Goal: Transaction & Acquisition: Purchase product/service

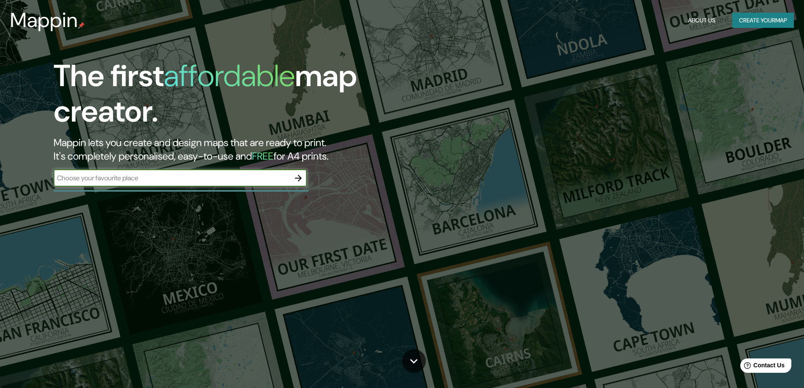
click at [232, 178] on input "text" at bounding box center [172, 178] width 236 height 10
click at [297, 177] on icon "button" at bounding box center [298, 178] width 10 height 10
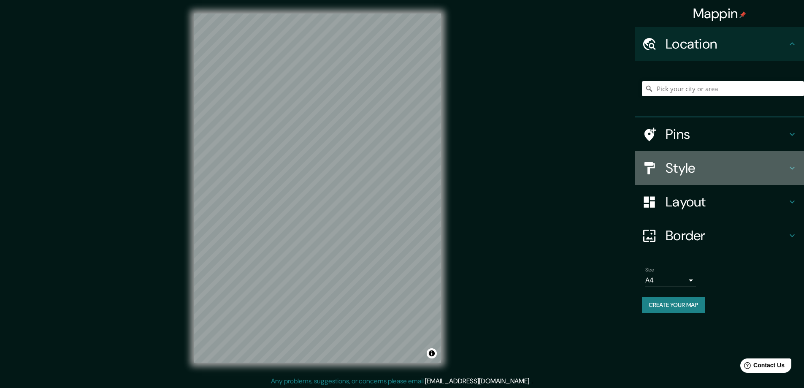
click at [722, 170] on h4 "Style" at bounding box center [727, 168] width 122 height 17
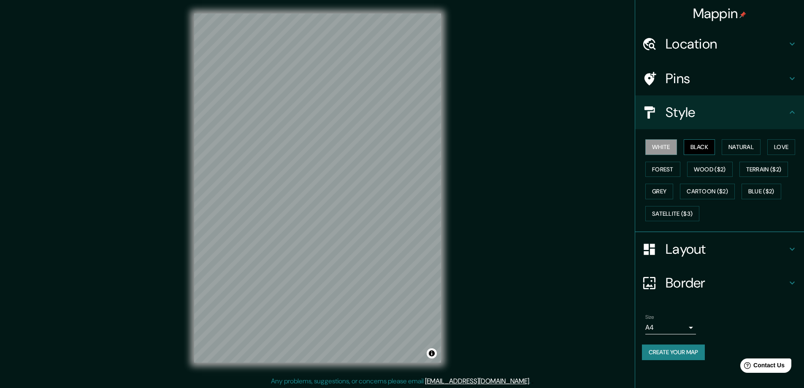
click at [703, 147] on button "Black" at bounding box center [700, 147] width 32 height 16
click at [739, 148] on button "Natural" at bounding box center [741, 147] width 39 height 16
click at [777, 145] on button "Love" at bounding box center [782, 147] width 28 height 16
drag, startPoint x: 774, startPoint y: 169, endPoint x: 771, endPoint y: 172, distance: 4.5
click at [774, 169] on button "Terrain ($2)" at bounding box center [764, 170] width 49 height 16
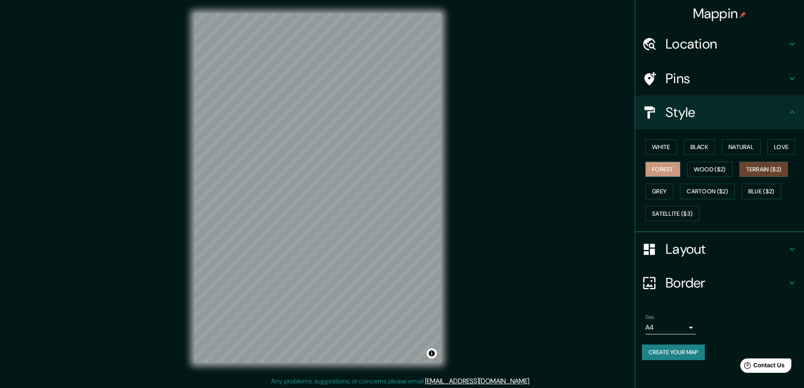
click at [656, 171] on button "Forest" at bounding box center [663, 170] width 35 height 16
click at [724, 165] on button "Wood ($2)" at bounding box center [710, 170] width 46 height 16
click at [666, 170] on button "Forest" at bounding box center [663, 170] width 35 height 16
click at [659, 197] on button "Grey" at bounding box center [660, 192] width 28 height 16
click at [660, 172] on button "Forest" at bounding box center [663, 170] width 35 height 16
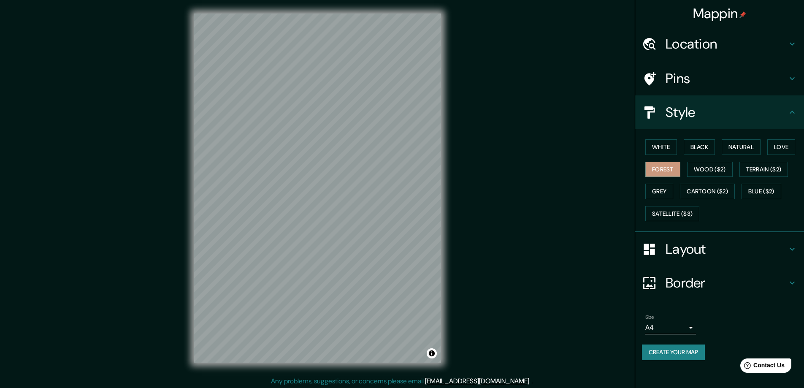
click at [732, 246] on h4 "Layout" at bounding box center [727, 249] width 122 height 17
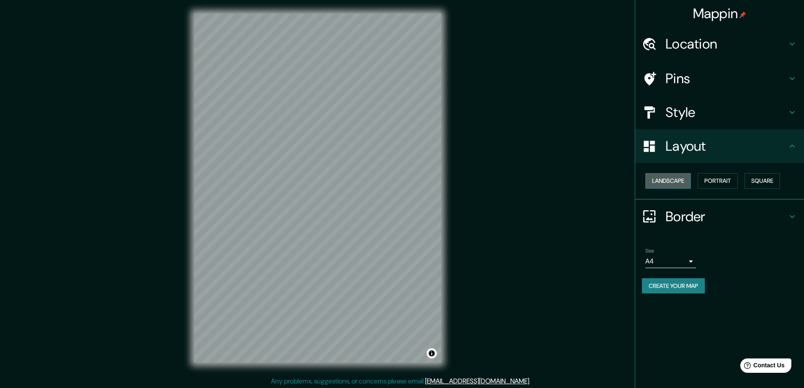
click at [680, 177] on button "Landscape" at bounding box center [669, 181] width 46 height 16
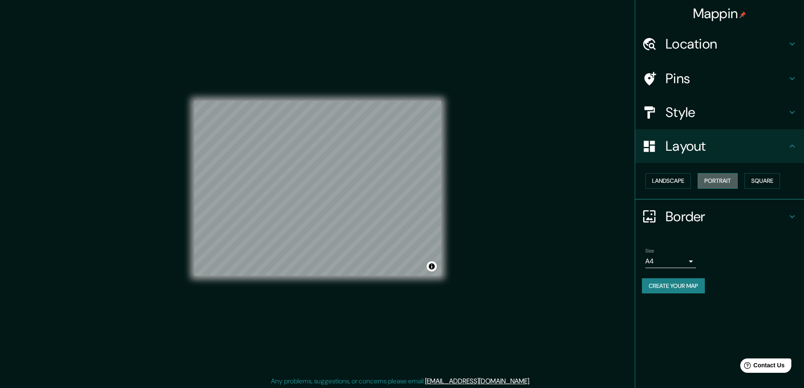
click at [724, 178] on button "Portrait" at bounding box center [718, 181] width 40 height 16
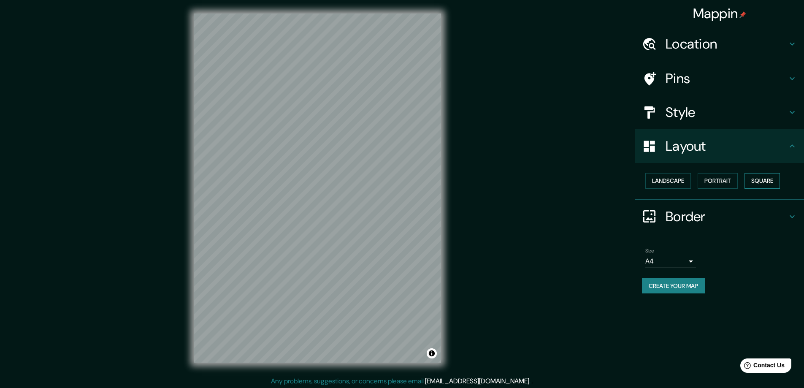
click at [769, 185] on button "Square" at bounding box center [762, 181] width 35 height 16
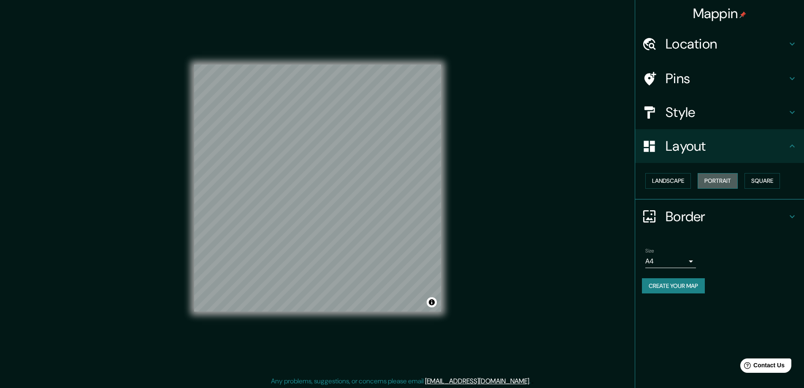
click at [731, 183] on button "Portrait" at bounding box center [718, 181] width 40 height 16
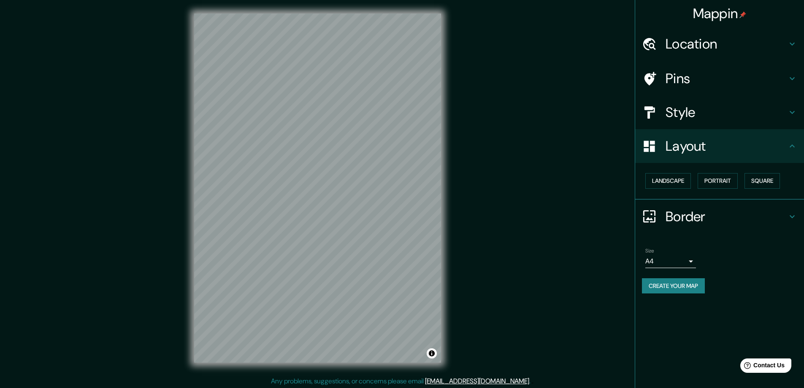
click at [712, 149] on h4 "Layout" at bounding box center [727, 146] width 122 height 17
click at [739, 109] on h4 "Style" at bounding box center [727, 112] width 122 height 17
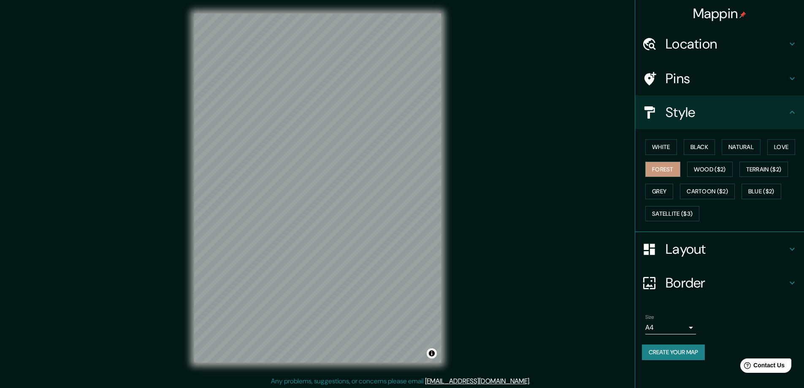
click at [746, 50] on h4 "Location" at bounding box center [727, 43] width 122 height 17
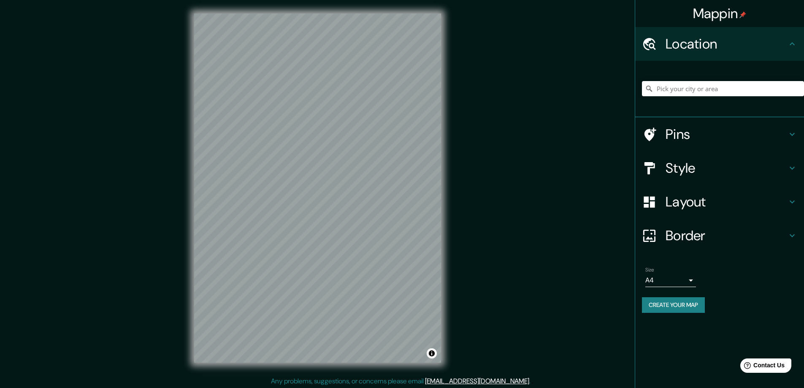
click at [746, 50] on h4 "Location" at bounding box center [727, 43] width 122 height 17
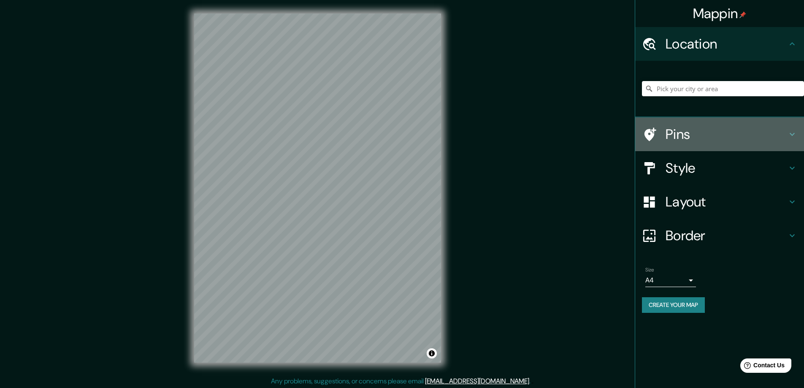
click at [722, 131] on h4 "Pins" at bounding box center [727, 134] width 122 height 17
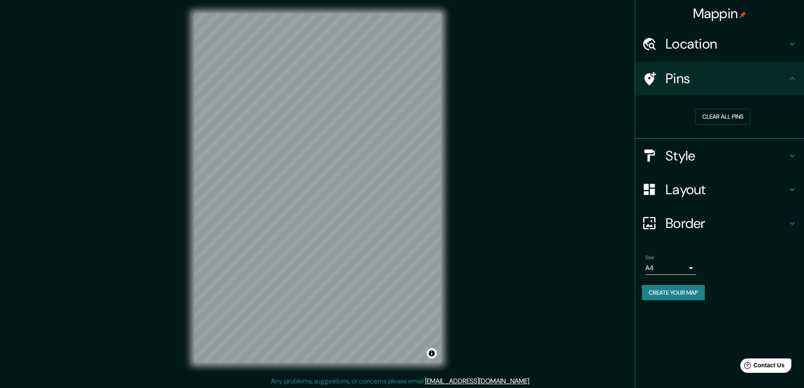
click at [732, 79] on h4 "Pins" at bounding box center [727, 78] width 122 height 17
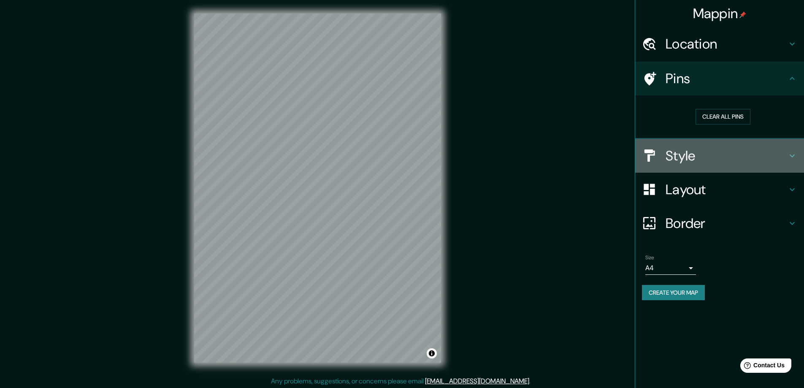
click at [727, 157] on h4 "Style" at bounding box center [727, 155] width 122 height 17
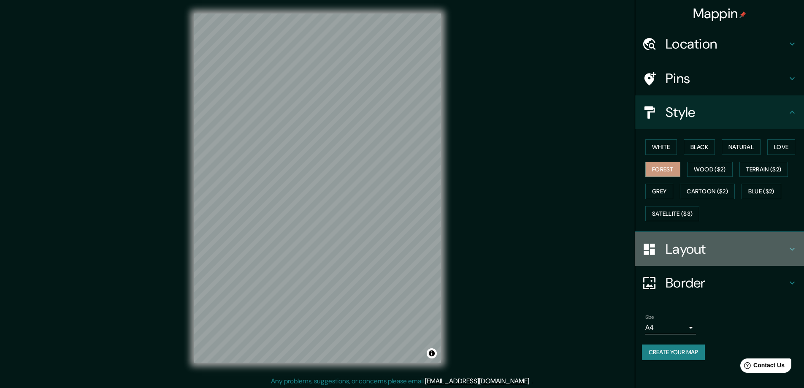
click at [707, 251] on h4 "Layout" at bounding box center [727, 249] width 122 height 17
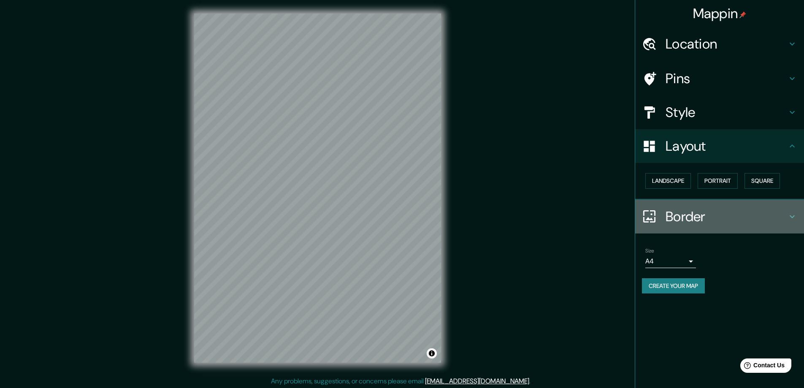
click at [706, 219] on h4 "Border" at bounding box center [727, 216] width 122 height 17
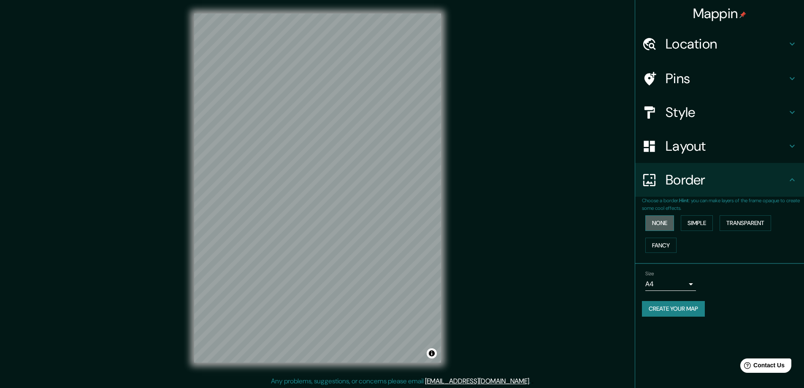
click at [672, 226] on button "None" at bounding box center [660, 223] width 29 height 16
click at [705, 220] on button "Simple" at bounding box center [697, 223] width 32 height 16
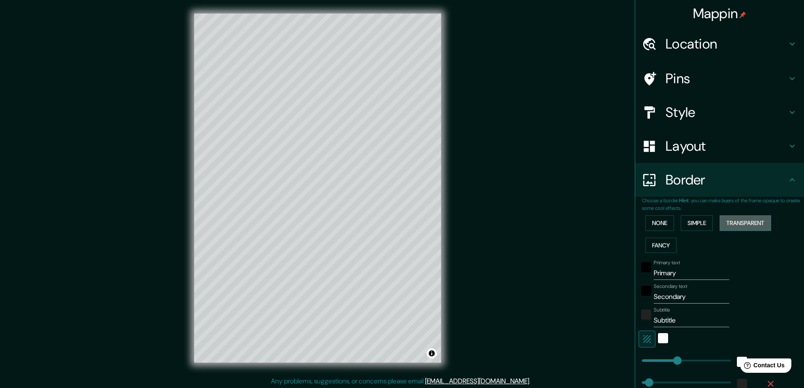
click at [747, 224] on button "Transparent" at bounding box center [746, 223] width 52 height 16
click at [660, 241] on button "Fancy" at bounding box center [661, 246] width 31 height 16
click at [657, 225] on button "None" at bounding box center [660, 223] width 29 height 16
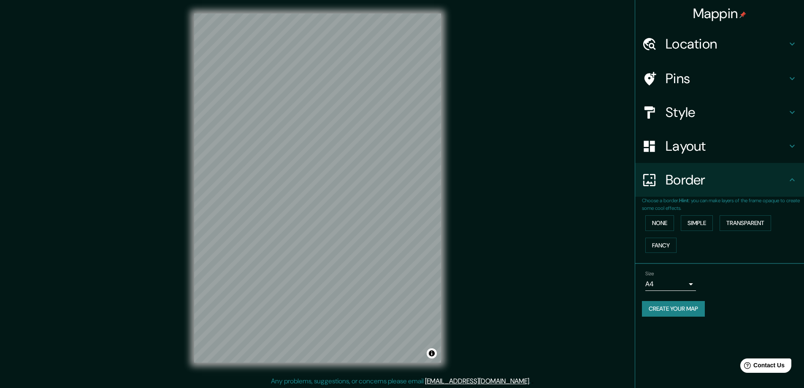
click at [689, 283] on body "Mappin Location Pins Style Layout Border Choose a border. Hint : you can make l…" at bounding box center [402, 194] width 804 height 388
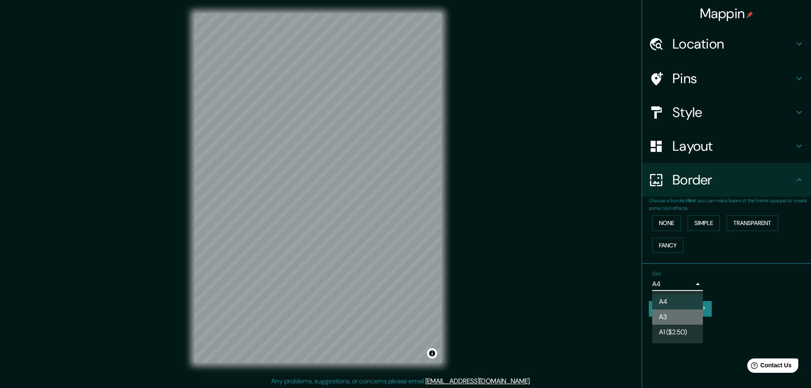
click at [673, 314] on li "A3" at bounding box center [677, 317] width 51 height 15
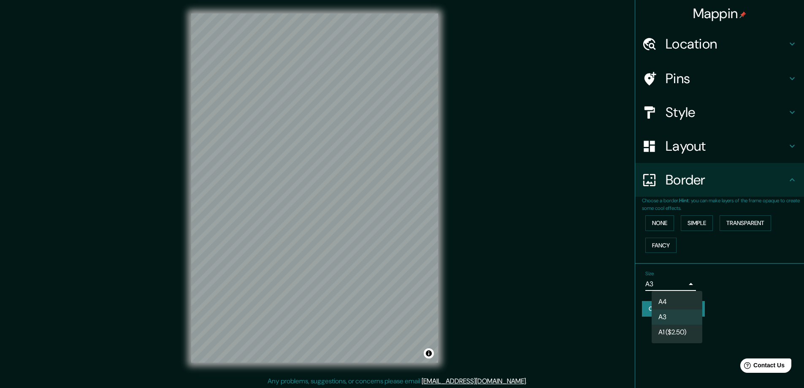
click at [684, 282] on body "Mappin Location Pins Style Layout Border Choose a border. Hint : you can make l…" at bounding box center [402, 194] width 804 height 388
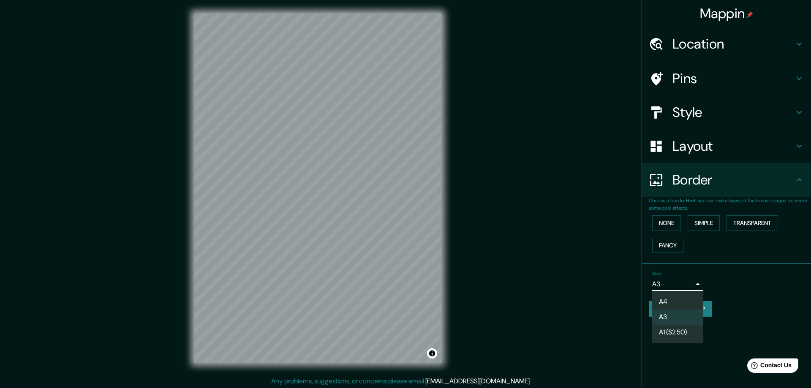
click at [688, 300] on li "A4" at bounding box center [677, 301] width 51 height 15
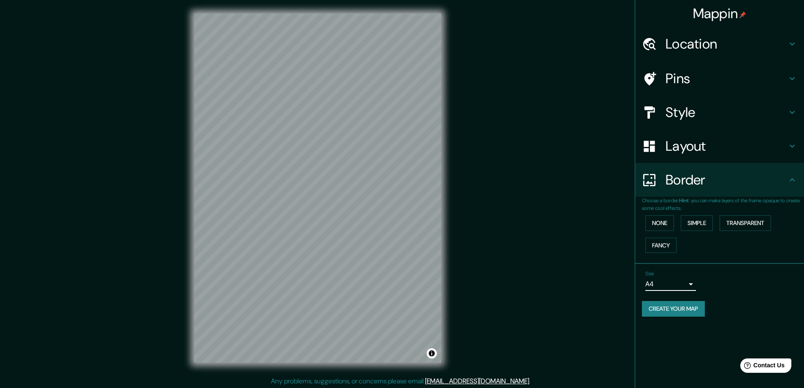
click at [716, 140] on h4 "Layout" at bounding box center [727, 146] width 122 height 17
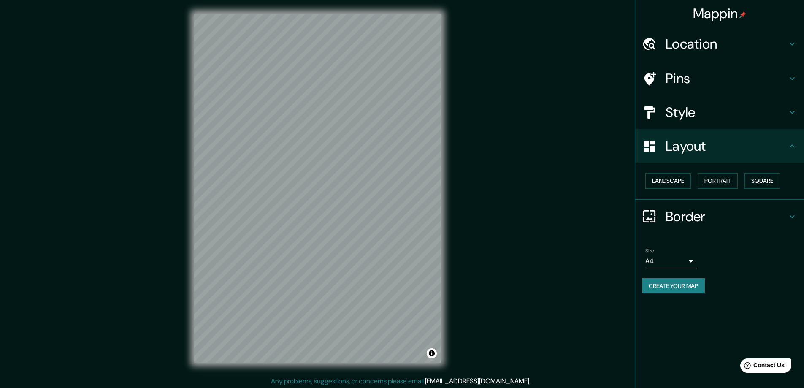
click at [695, 83] on h4 "Pins" at bounding box center [727, 78] width 122 height 17
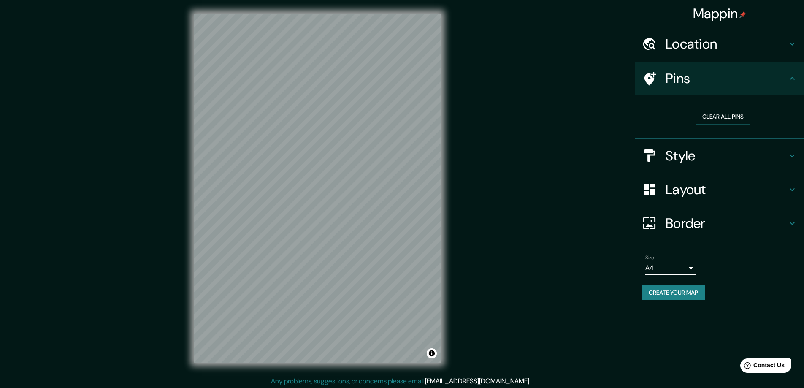
click at [684, 152] on h4 "Style" at bounding box center [727, 155] width 122 height 17
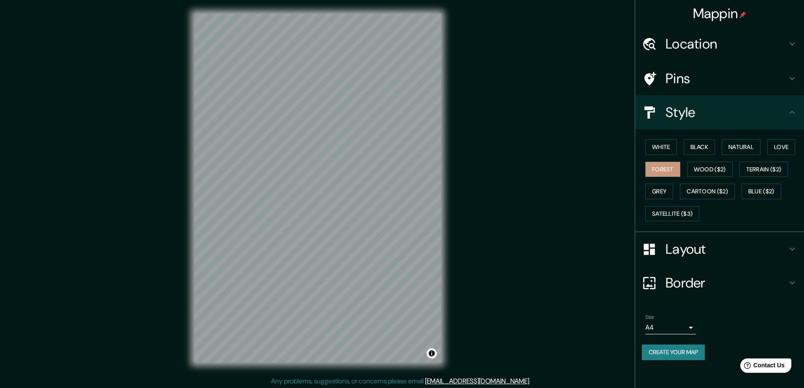
drag, startPoint x: 689, startPoint y: 319, endPoint x: 685, endPoint y: 326, distance: 7.6
click at [687, 323] on div "Size A4 single" at bounding box center [671, 324] width 51 height 20
click at [685, 326] on body "Mappin Location Pins Style White Black Natural Love Forest Wood ($2) Terrain ($…" at bounding box center [402, 194] width 804 height 388
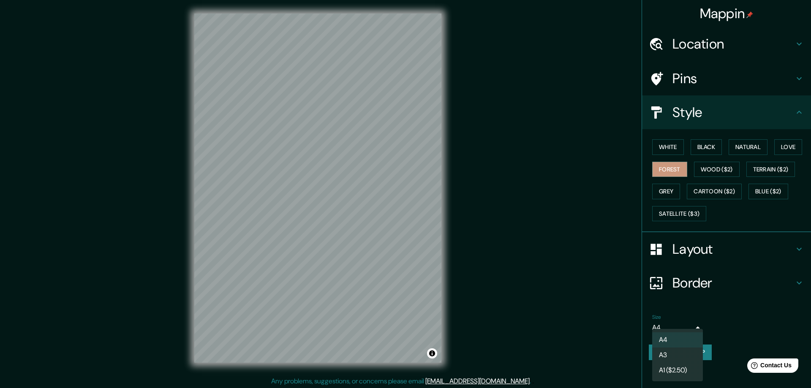
click at [675, 353] on li "A3" at bounding box center [677, 355] width 51 height 15
type input "a4"
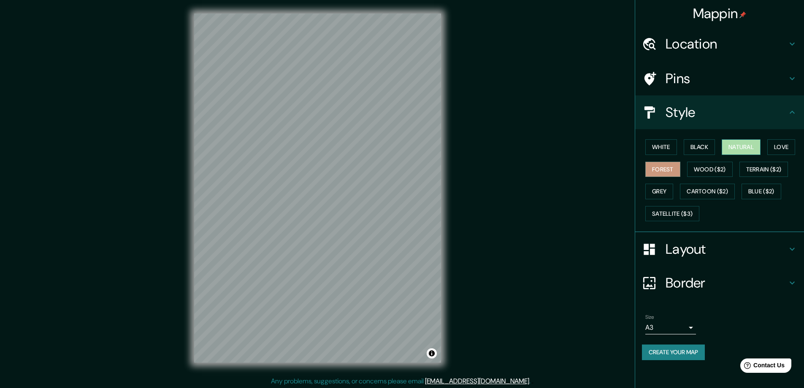
click at [747, 143] on button "Natural" at bounding box center [741, 147] width 39 height 16
click at [780, 145] on button "Love" at bounding box center [782, 147] width 28 height 16
click at [704, 149] on button "Black" at bounding box center [700, 147] width 32 height 16
click at [672, 147] on button "White" at bounding box center [662, 147] width 32 height 16
click at [668, 168] on button "Forest" at bounding box center [663, 170] width 35 height 16
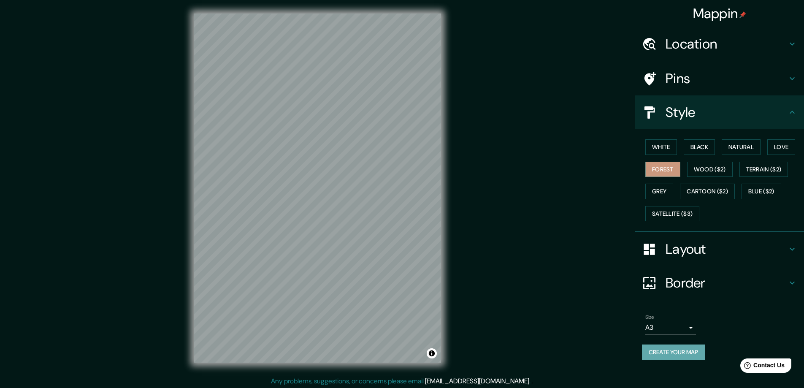
click at [696, 348] on button "Create your map" at bounding box center [673, 353] width 63 height 16
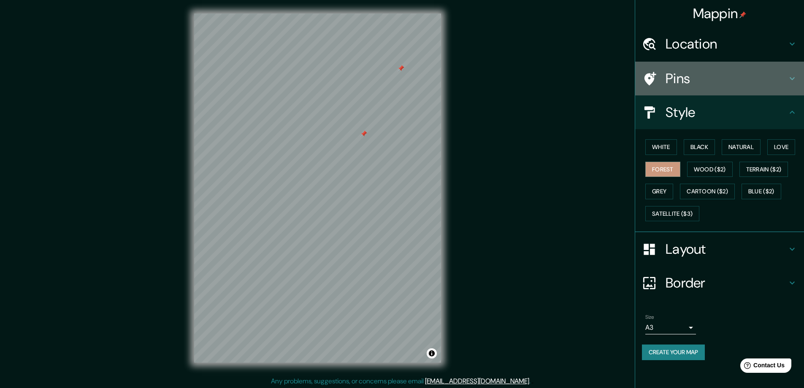
click at [714, 68] on div "Pins" at bounding box center [719, 79] width 169 height 34
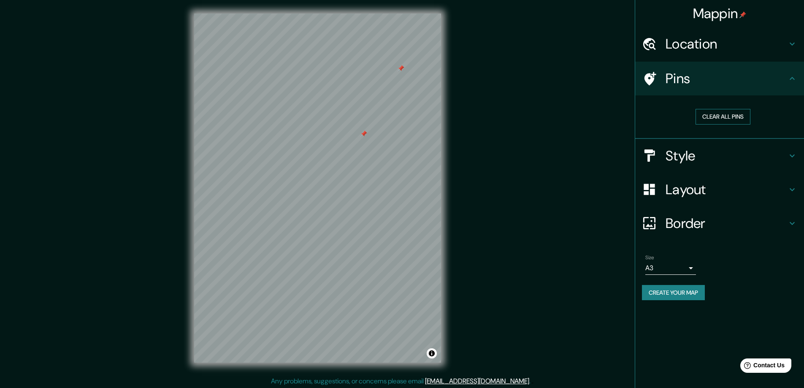
click at [712, 117] on button "Clear all pins" at bounding box center [723, 117] width 55 height 16
click at [704, 76] on h4 "Pins" at bounding box center [727, 78] width 122 height 17
click at [655, 289] on button "Create your map" at bounding box center [673, 293] width 63 height 16
click at [686, 294] on button "Create your map" at bounding box center [673, 293] width 63 height 16
click at [434, 353] on button "Toggle attribution" at bounding box center [432, 353] width 10 height 10
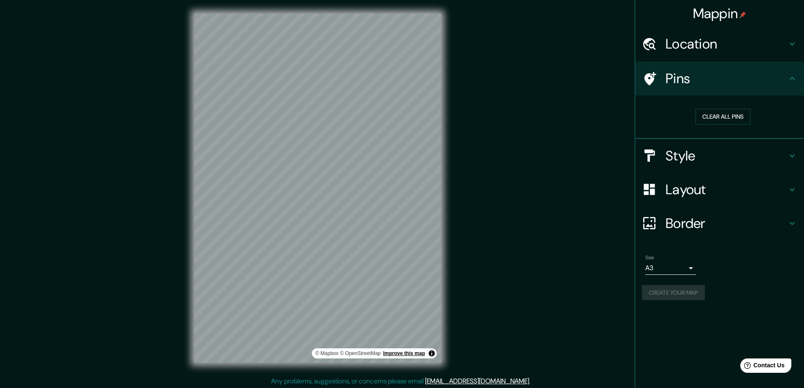
click at [399, 356] on link "Improve this map" at bounding box center [404, 353] width 42 height 6
